Goal: Task Accomplishment & Management: Manage account settings

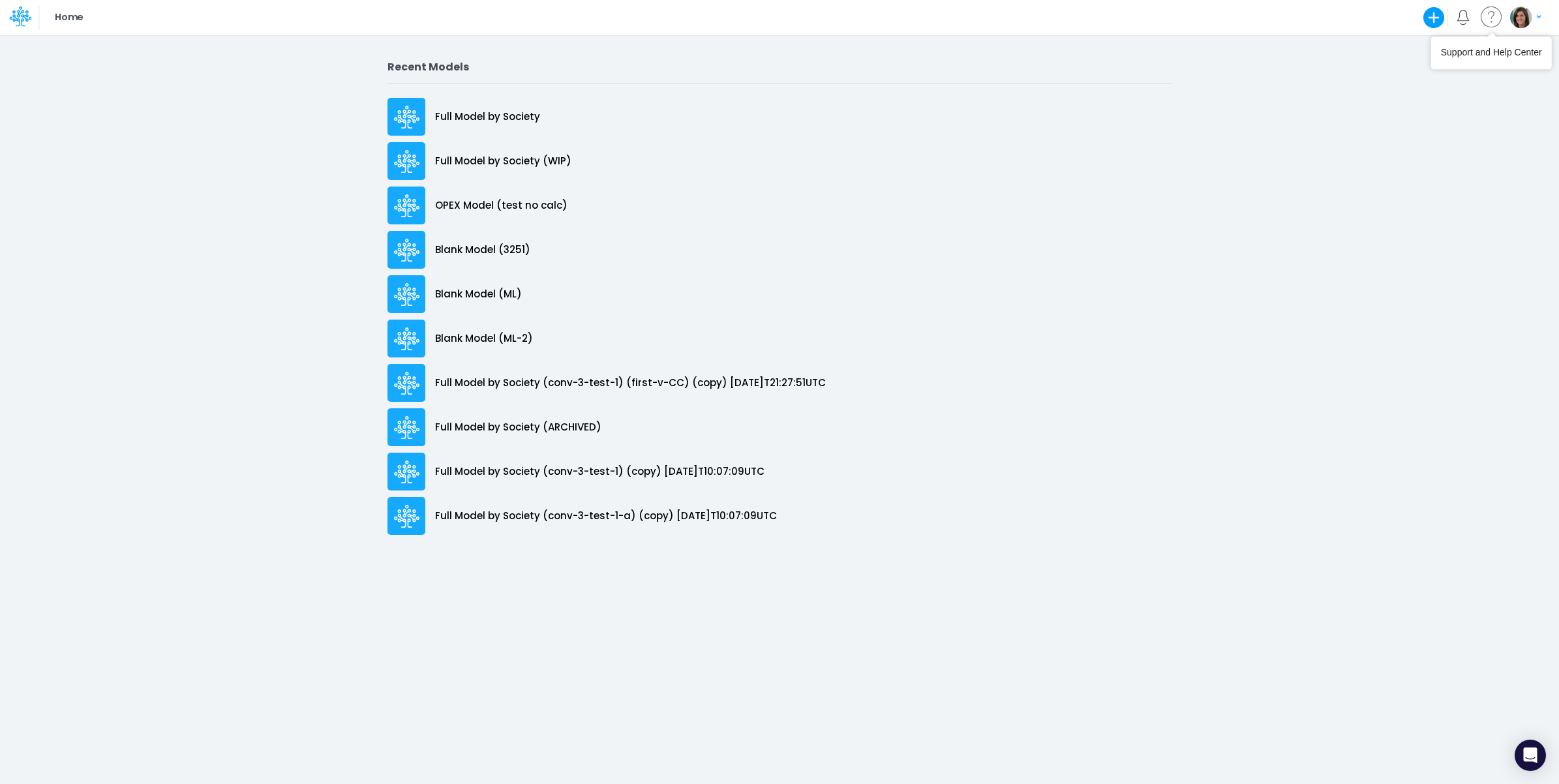
click at [1530, 13] on img "button" at bounding box center [1521, 17] width 22 height 22
click at [1437, 73] on button "Log out" at bounding box center [1472, 76] width 140 height 20
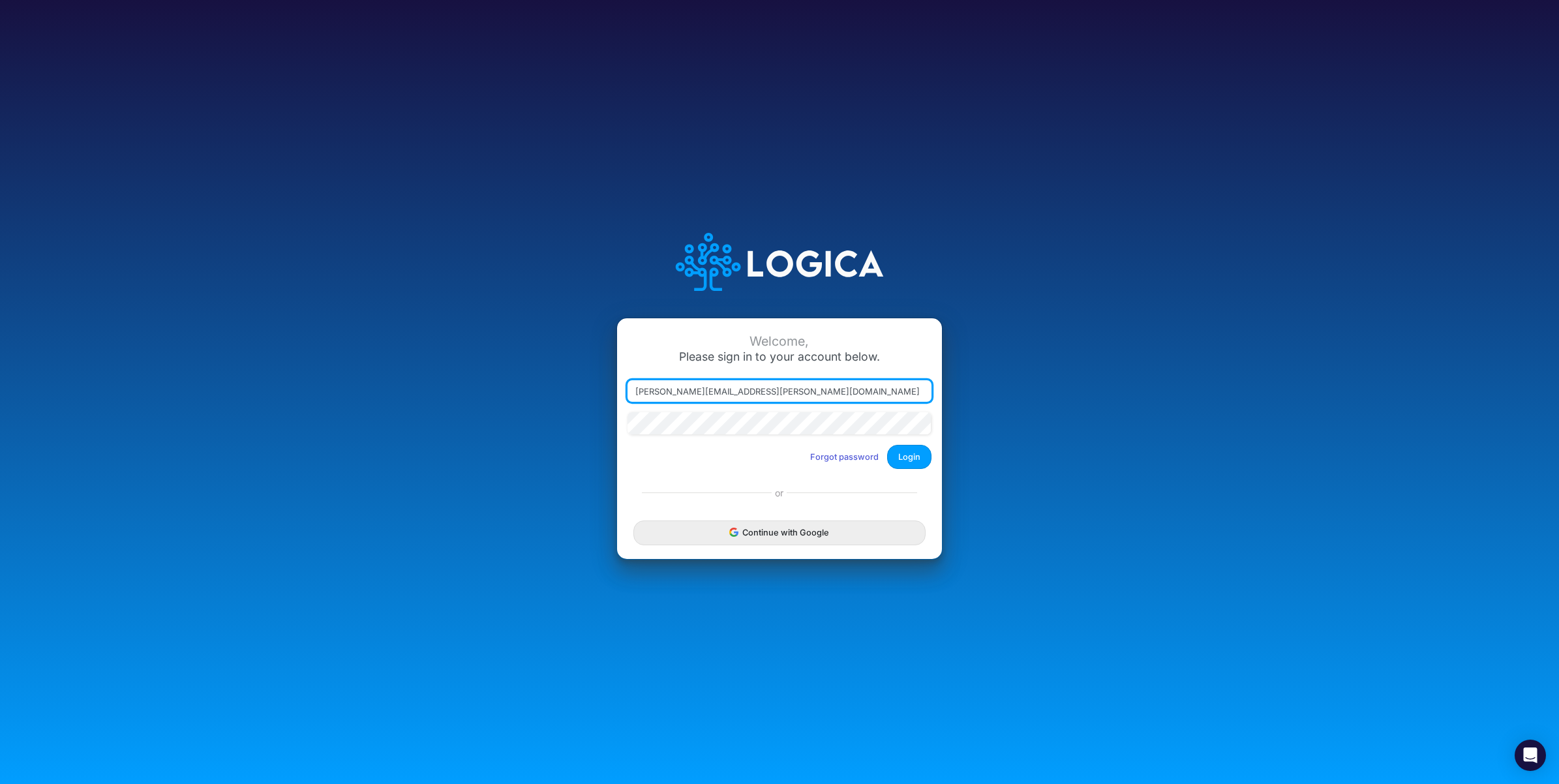
drag, startPoint x: 695, startPoint y: 392, endPoint x: 1040, endPoint y: 384, distance: 345.1
click at [1039, 384] on div "Welcome, Please sign in to your account below. [PERSON_NAME][EMAIL_ADDRESS][PER…" at bounding box center [779, 392] width 1040 height 371
type input "[PERSON_NAME][EMAIL_ADDRESS][PERSON_NAME][DOMAIN_NAME]"
click at [907, 459] on button "Login" at bounding box center [909, 457] width 44 height 24
